Goal: Navigation & Orientation: Find specific page/section

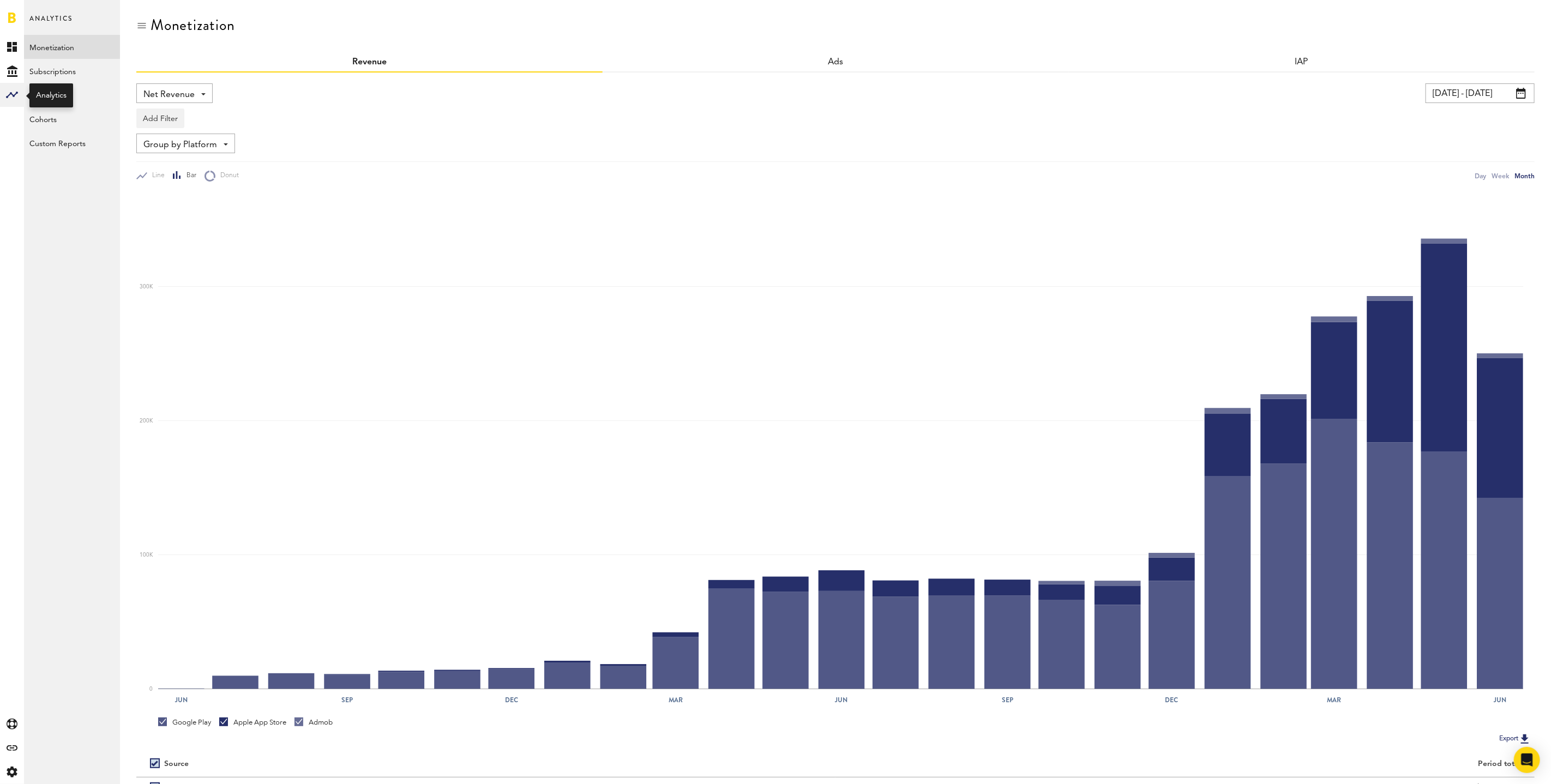
click at [11, 96] on rect at bounding box center [12, 95] width 13 height 13
click at [16, 73] on icon "Created with Sketch." at bounding box center [12, 71] width 10 height 11
click at [17, 48] on link "Created with Sketch." at bounding box center [12, 47] width 24 height 24
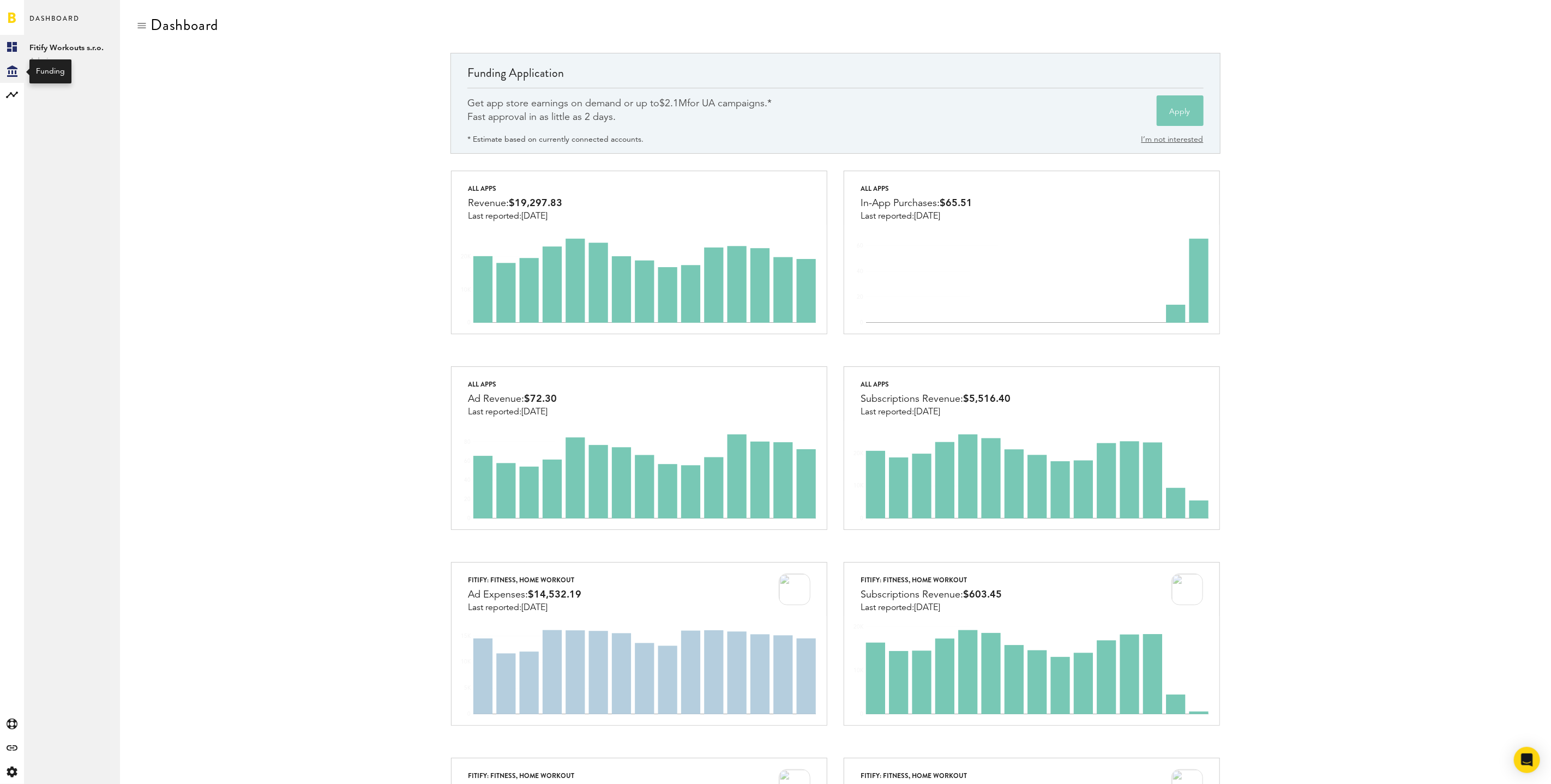
click at [10, 80] on div "Created with Sketch." at bounding box center [12, 71] width 24 height 24
click at [13, 92] on rect at bounding box center [12, 95] width 13 height 13
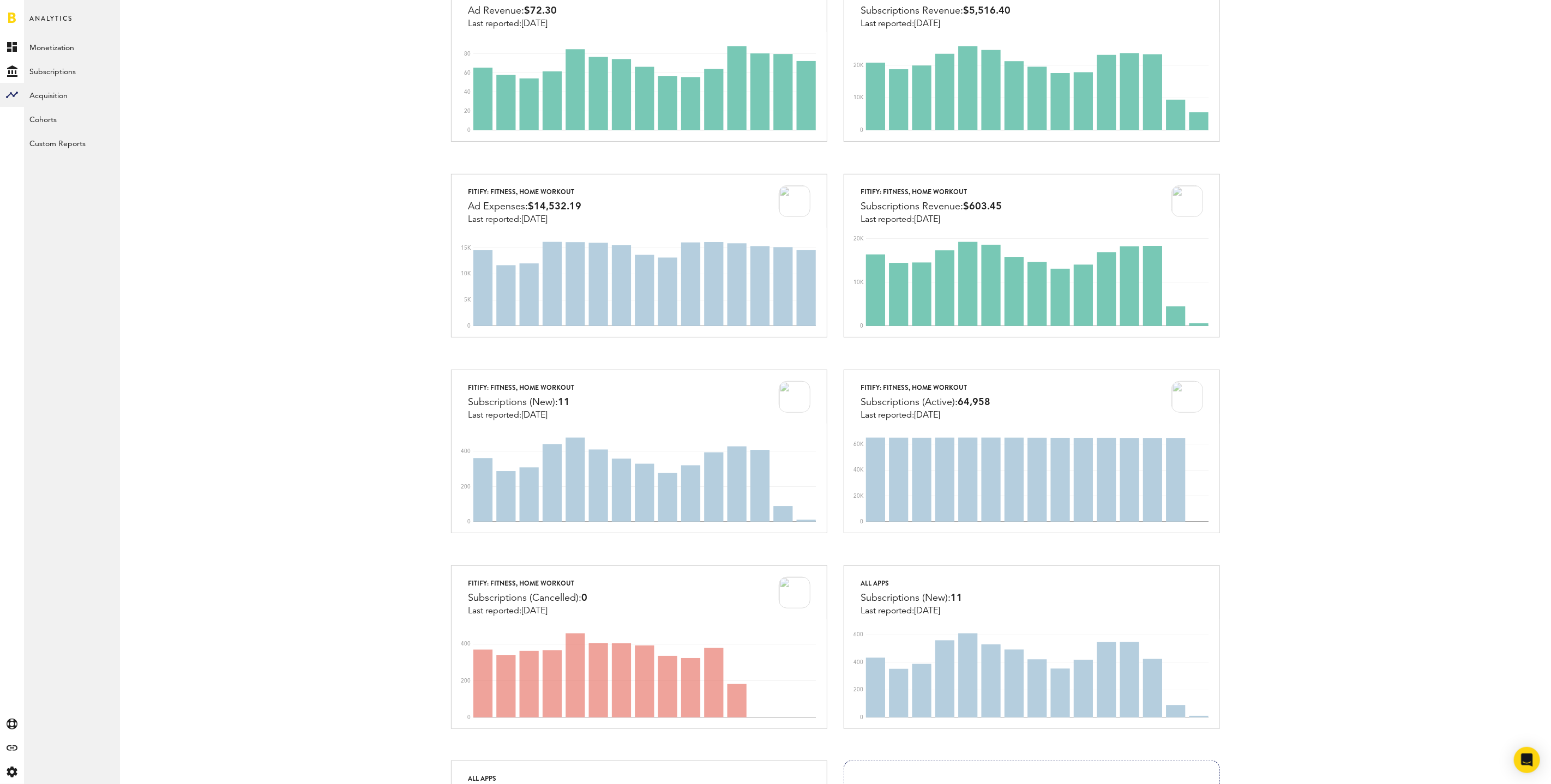
scroll to position [595, 0]
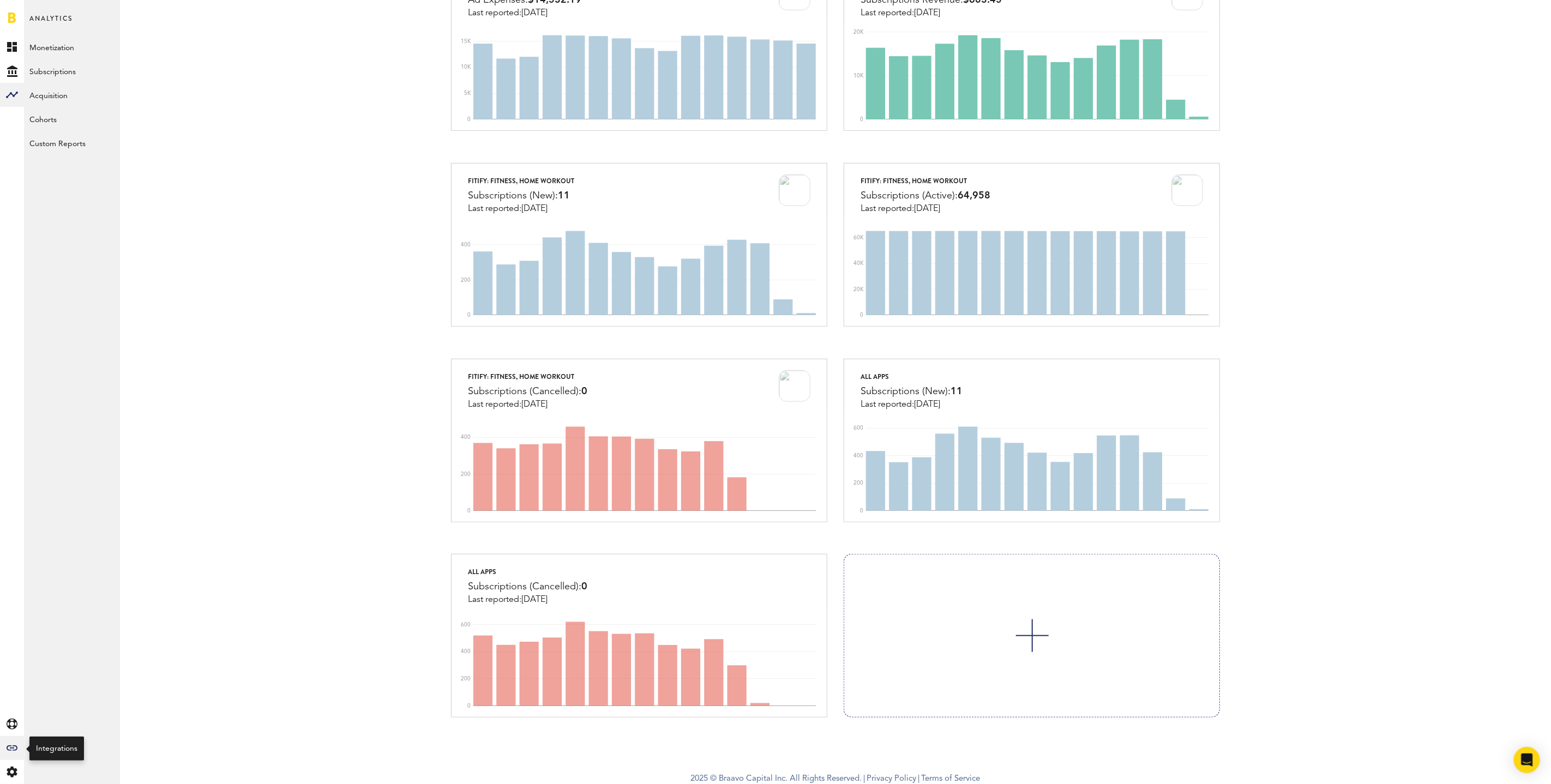
click at [16, 749] on icon at bounding box center [12, 748] width 11 height 6
click at [52, 171] on link "Attribution" at bounding box center [72, 167] width 96 height 24
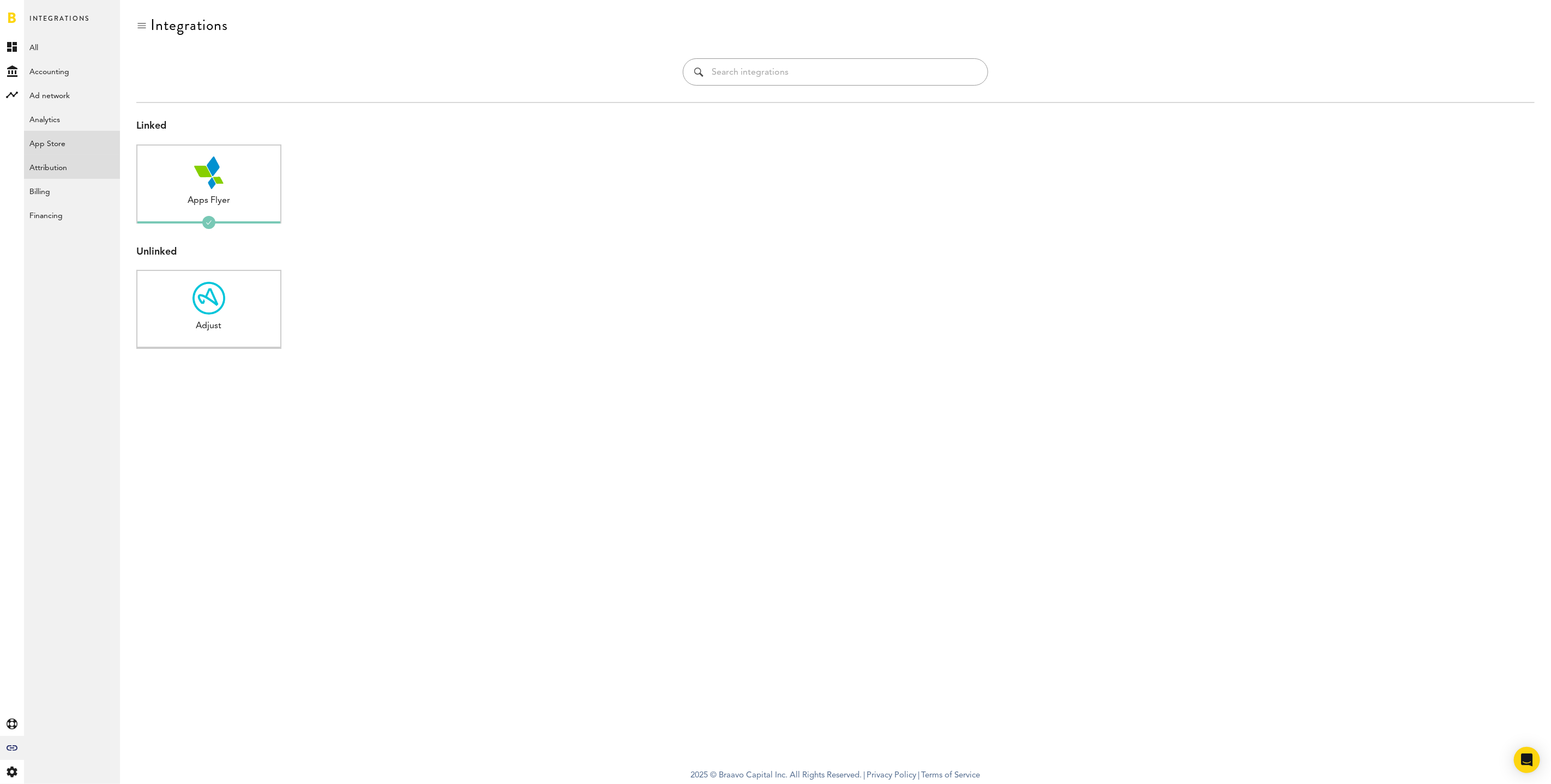
click at [67, 146] on link "App Store" at bounding box center [72, 143] width 96 height 24
click at [64, 110] on link "Analytics" at bounding box center [72, 119] width 96 height 24
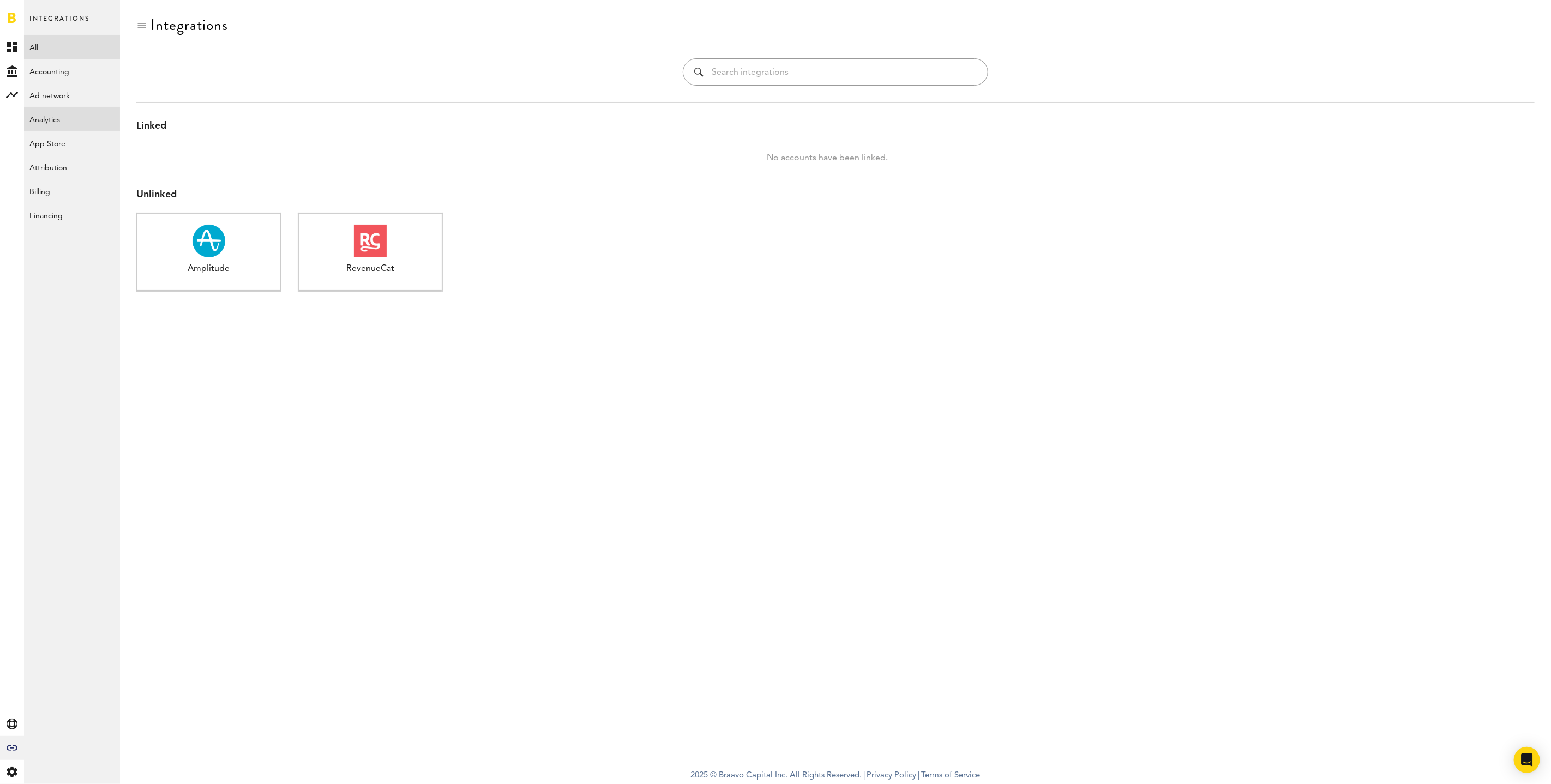
click at [55, 49] on link "All" at bounding box center [72, 47] width 96 height 24
